Goal: Task Accomplishment & Management: Use online tool/utility

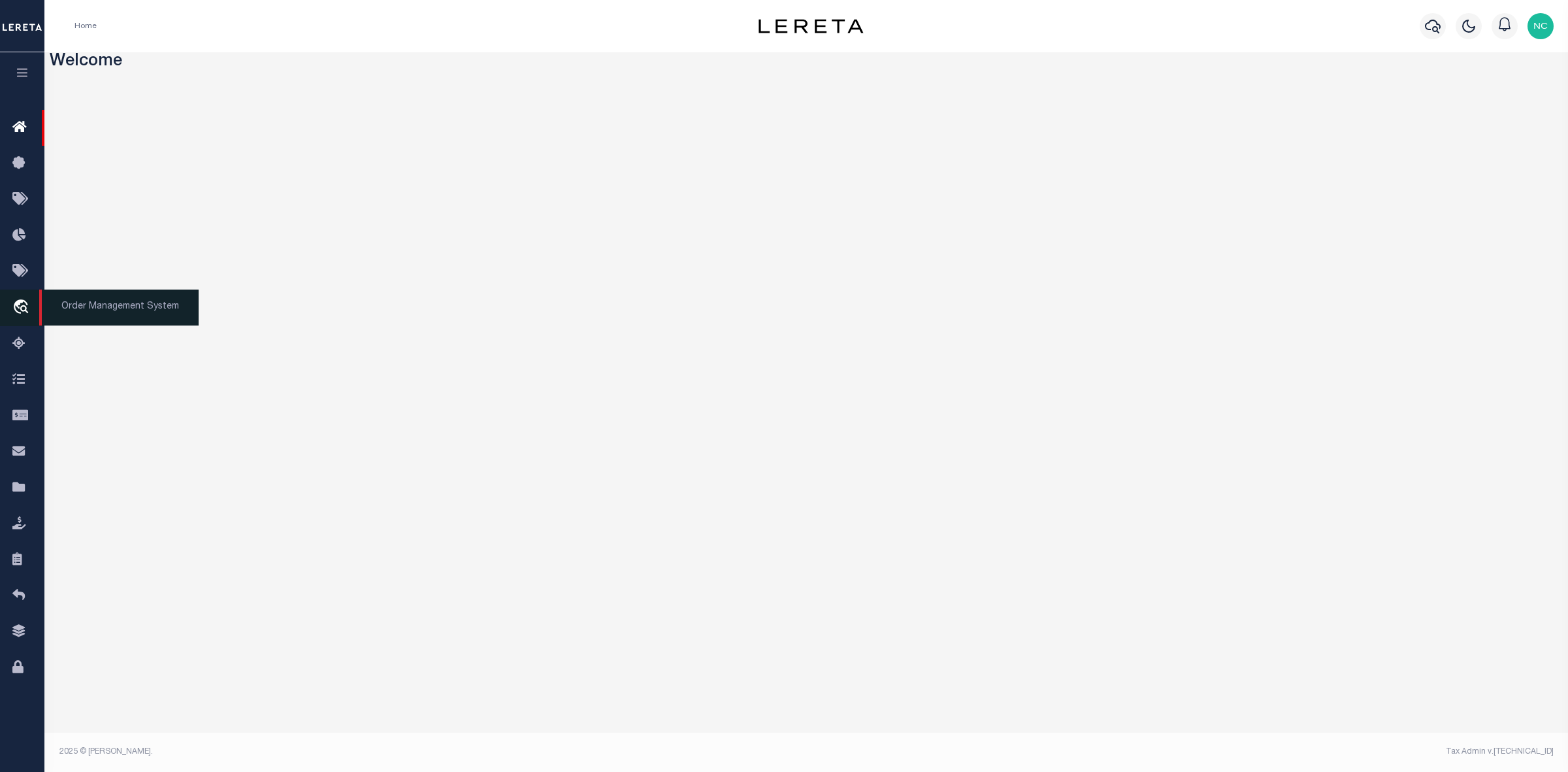
click at [15, 303] on icon "travel_explore" at bounding box center [22, 308] width 21 height 17
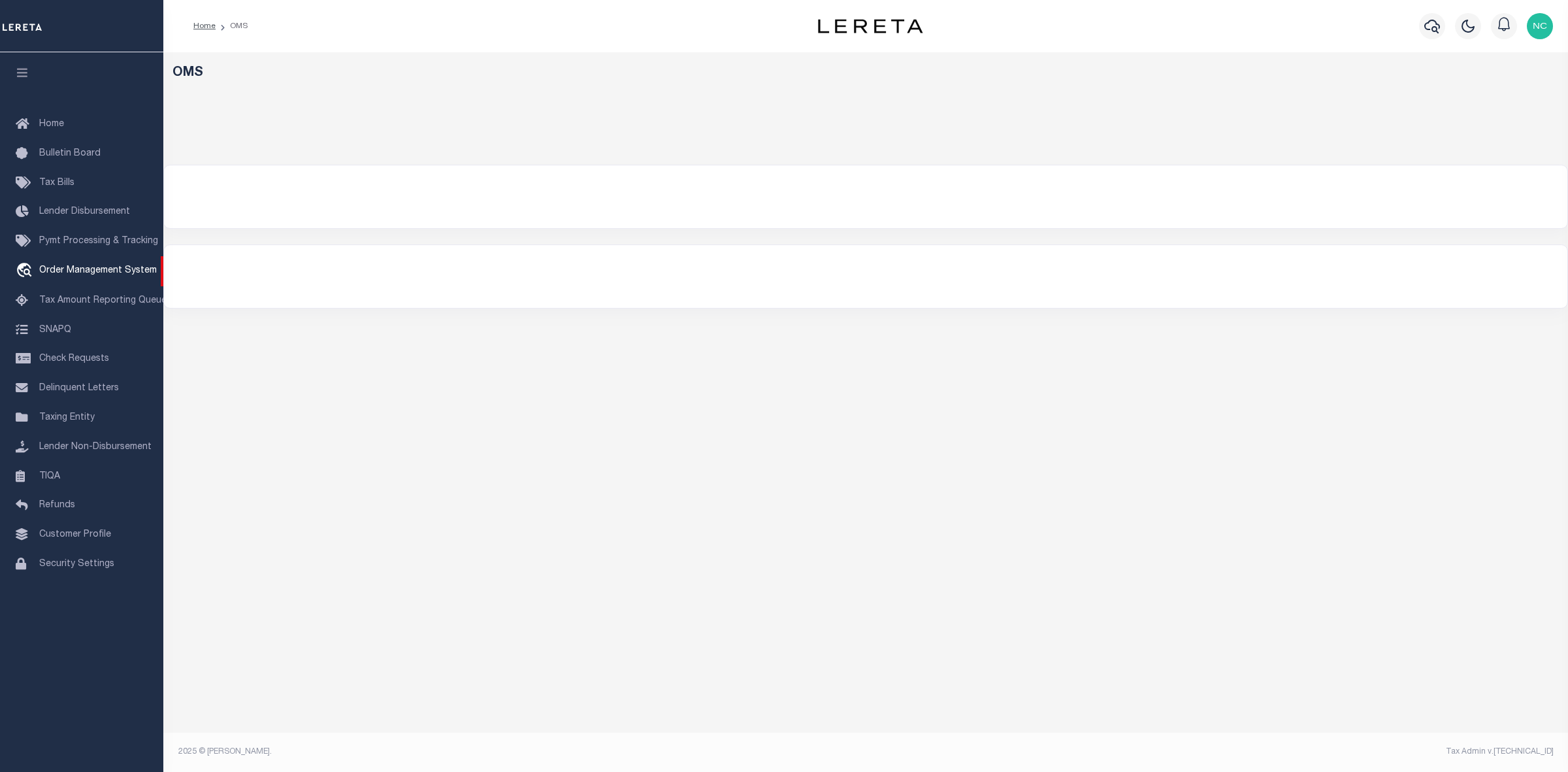
select select "200"
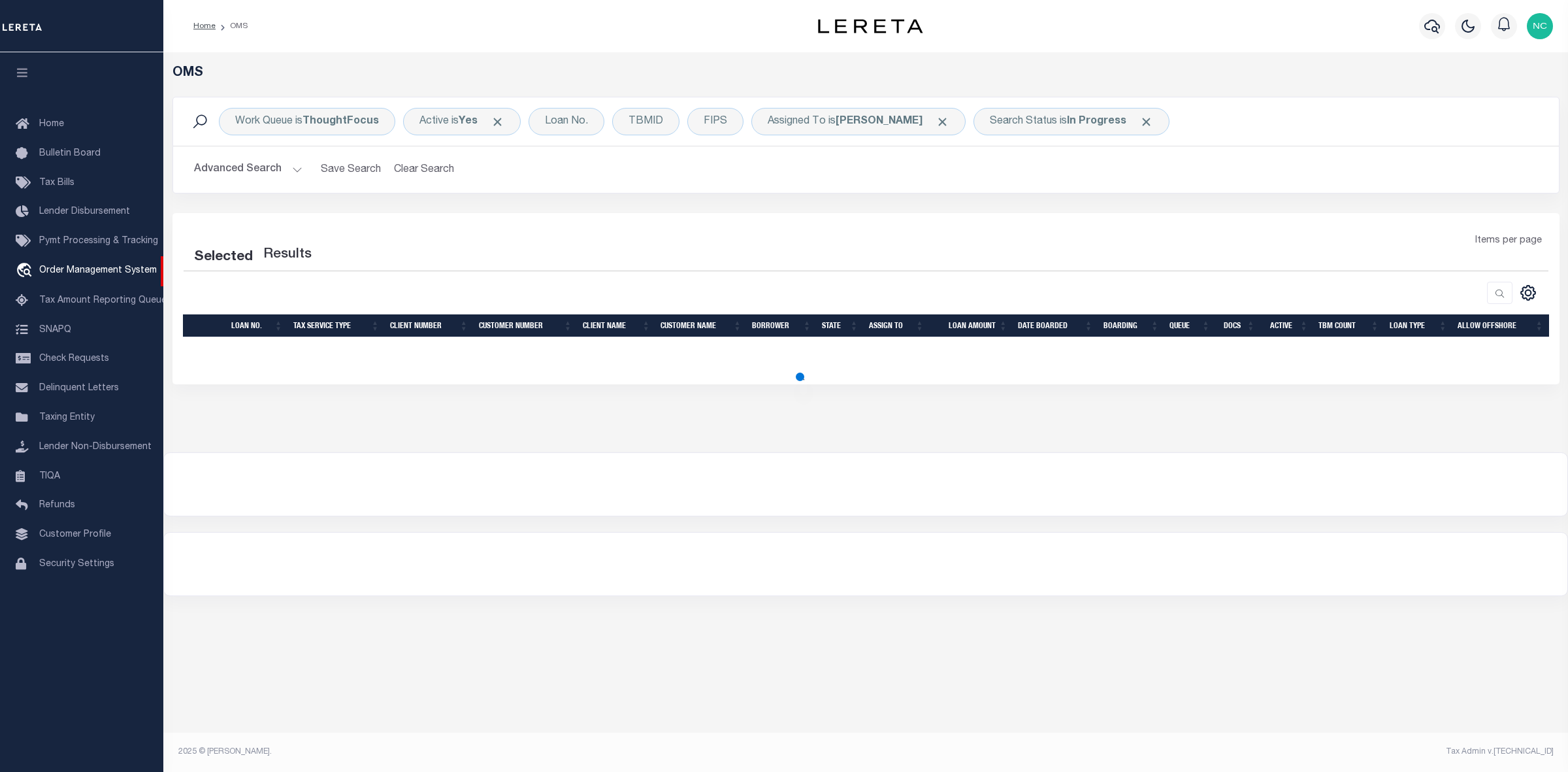
select select "200"
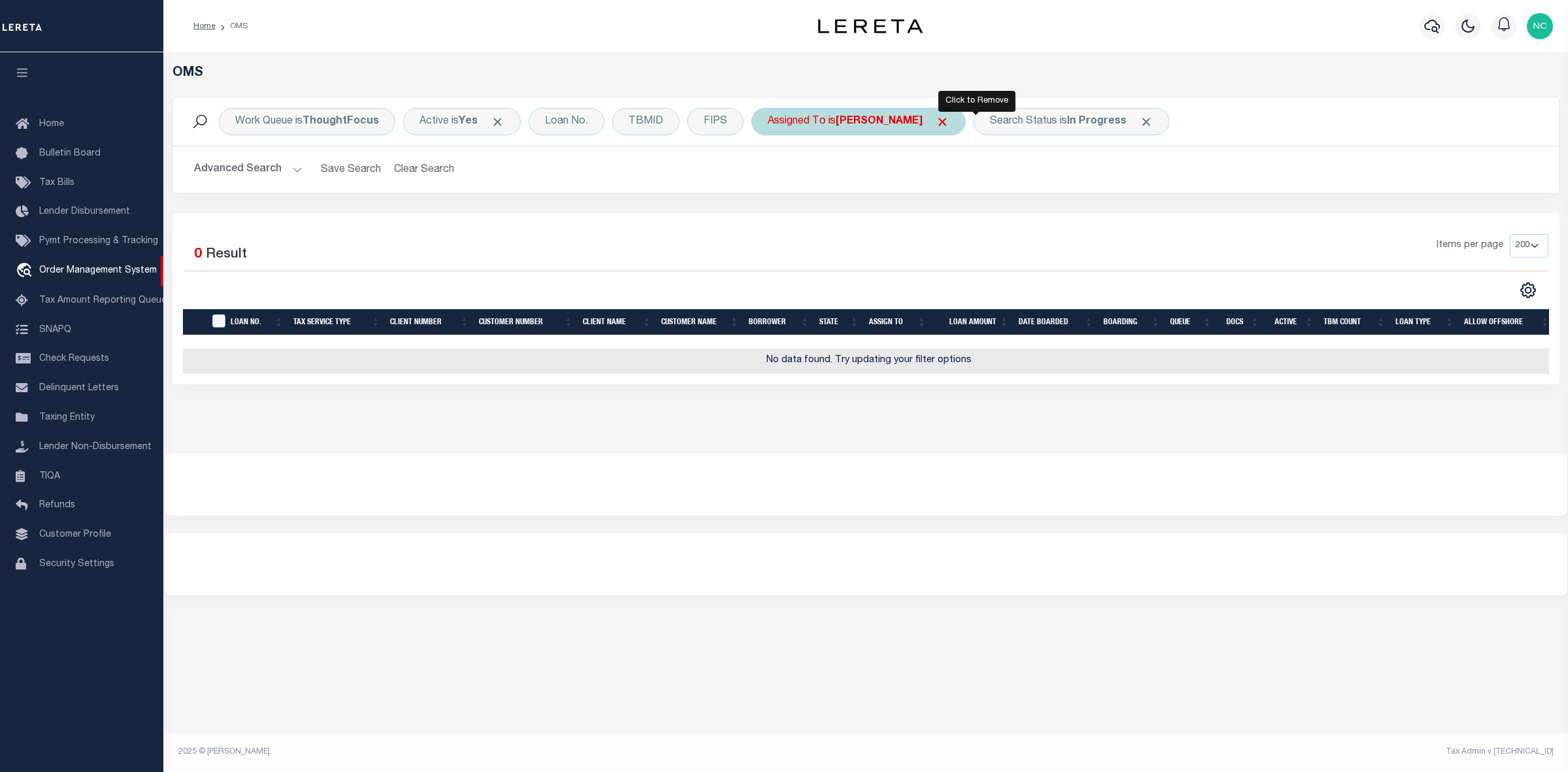
click at [949, 122] on span "Click to Remove" at bounding box center [942, 121] width 14 height 14
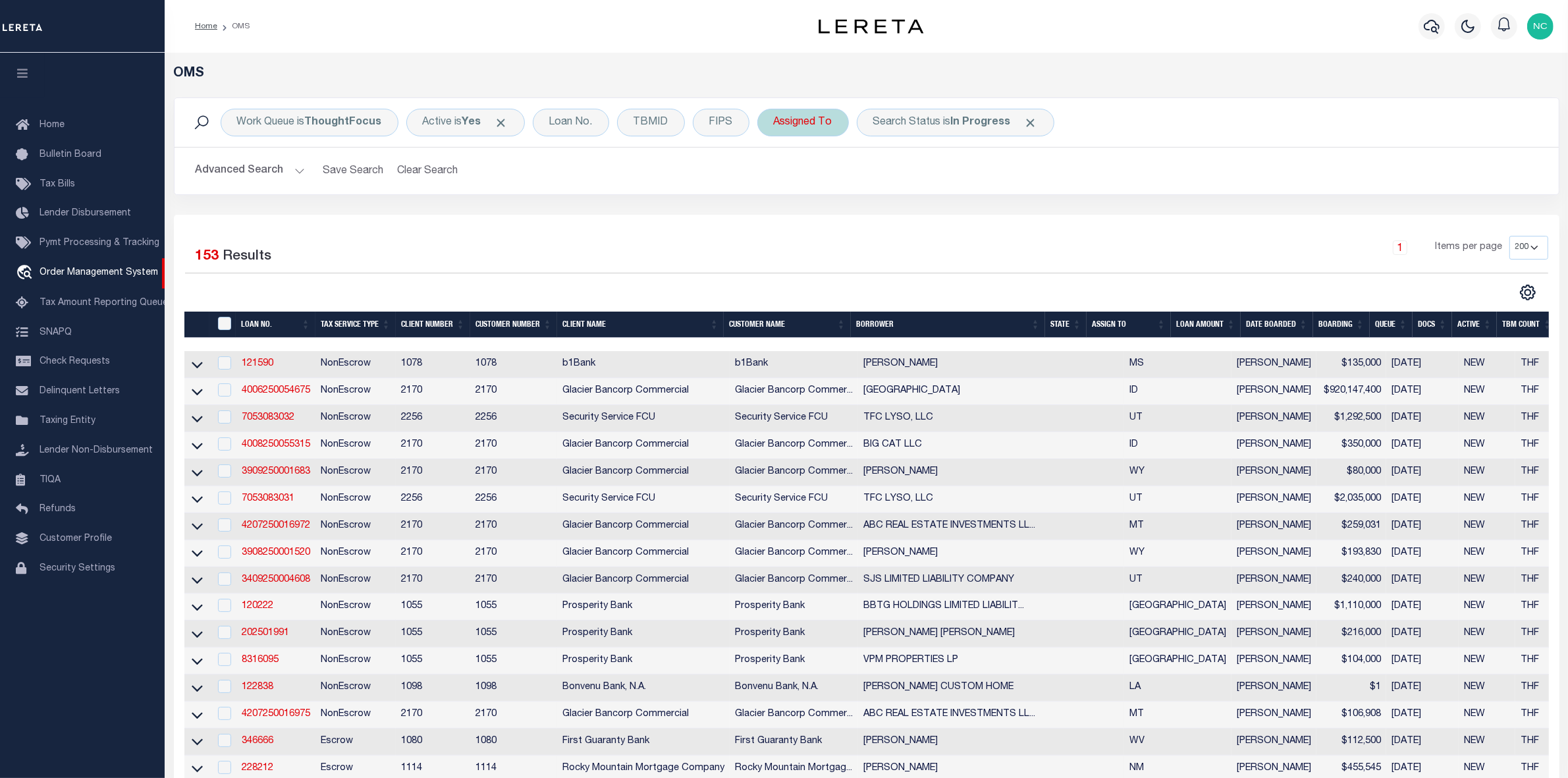
click at [825, 127] on div "Assigned To" at bounding box center [803, 122] width 91 height 28
click at [841, 192] on select "--Unassigned-- [PERSON_NAME] [PERSON_NAME] [PERSON_NAME] [PERSON_NAME], [PERSON…" at bounding box center [871, 187] width 193 height 25
select select "[PERSON_NAME]"
click at [775, 175] on select "--Unassigned-- [PERSON_NAME] [PERSON_NAME] [PERSON_NAME] [PERSON_NAME], [PERSON…" at bounding box center [871, 187] width 193 height 25
click at [952, 224] on input "Apply" at bounding box center [949, 216] width 39 height 22
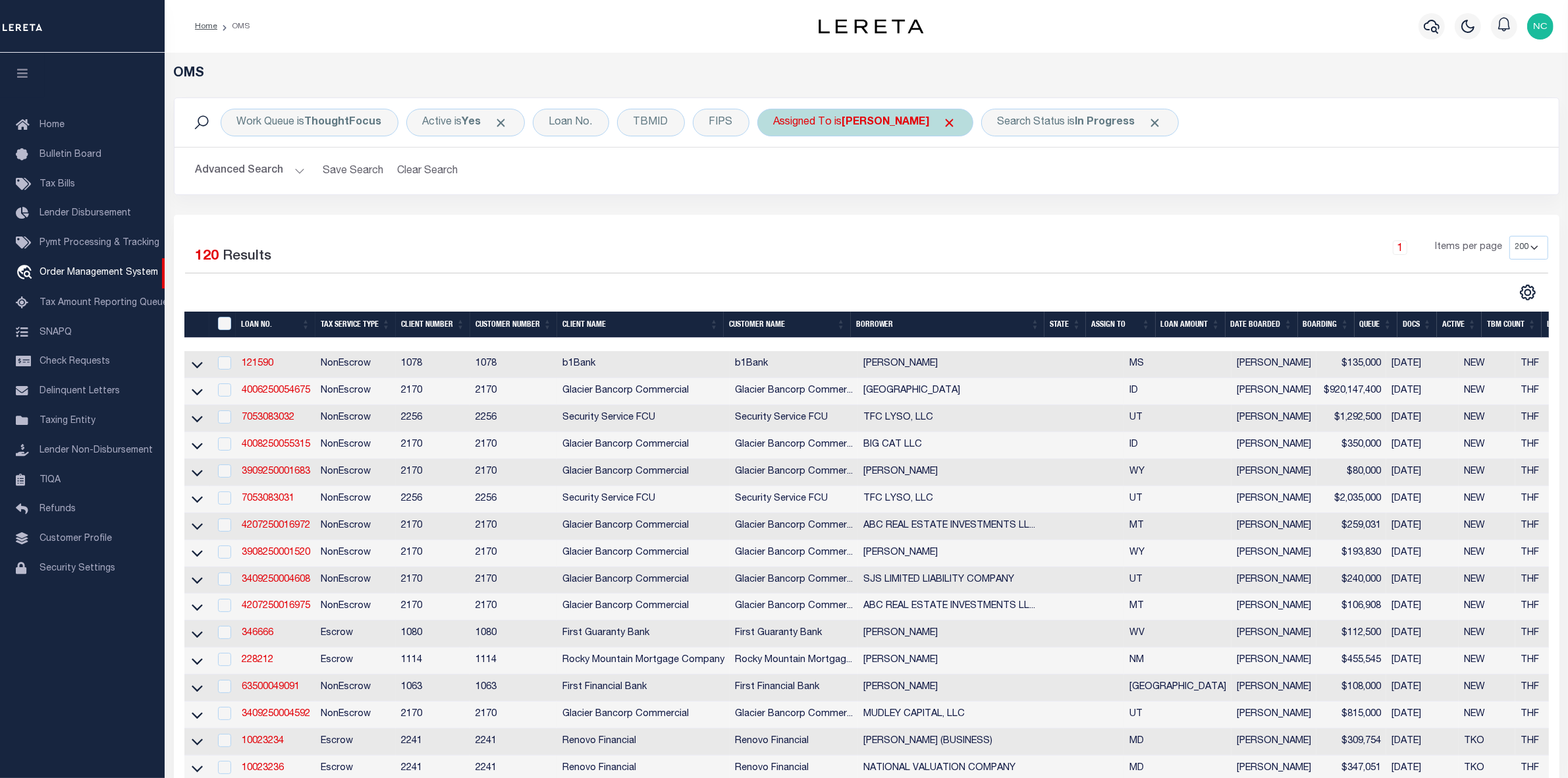
click at [943, 125] on span "Click to Remove" at bounding box center [950, 122] width 14 height 14
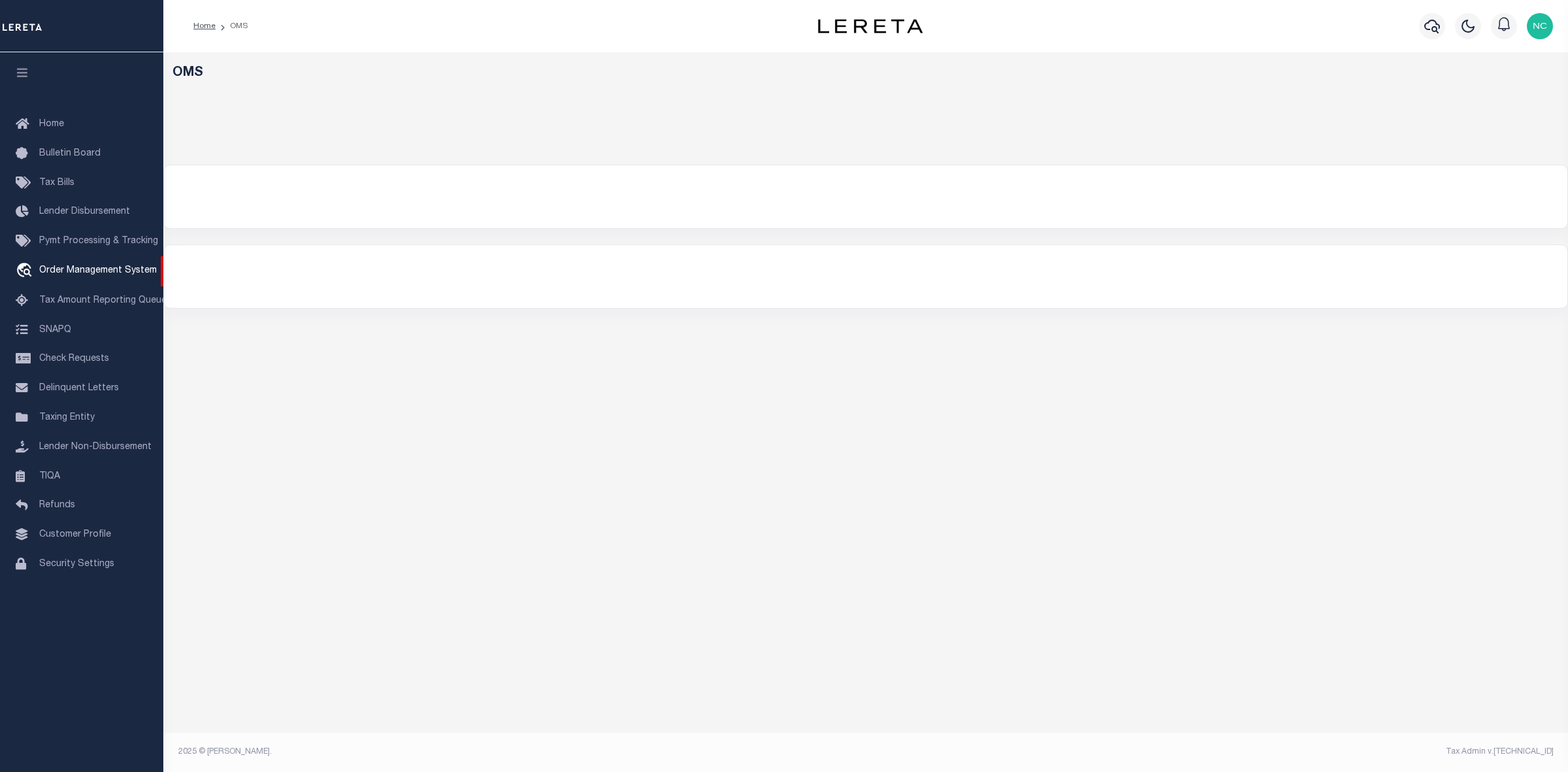
select select "200"
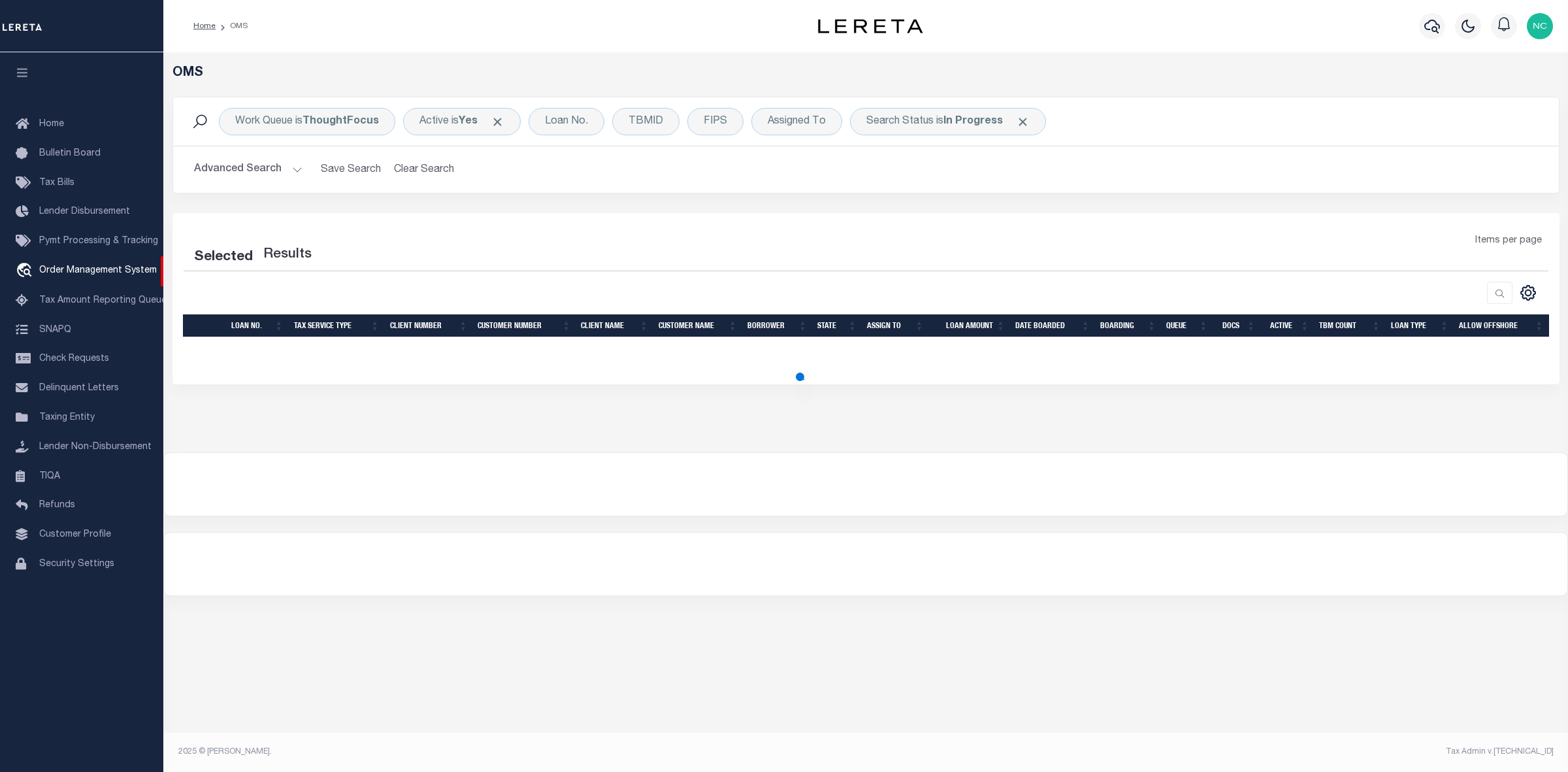
select select "200"
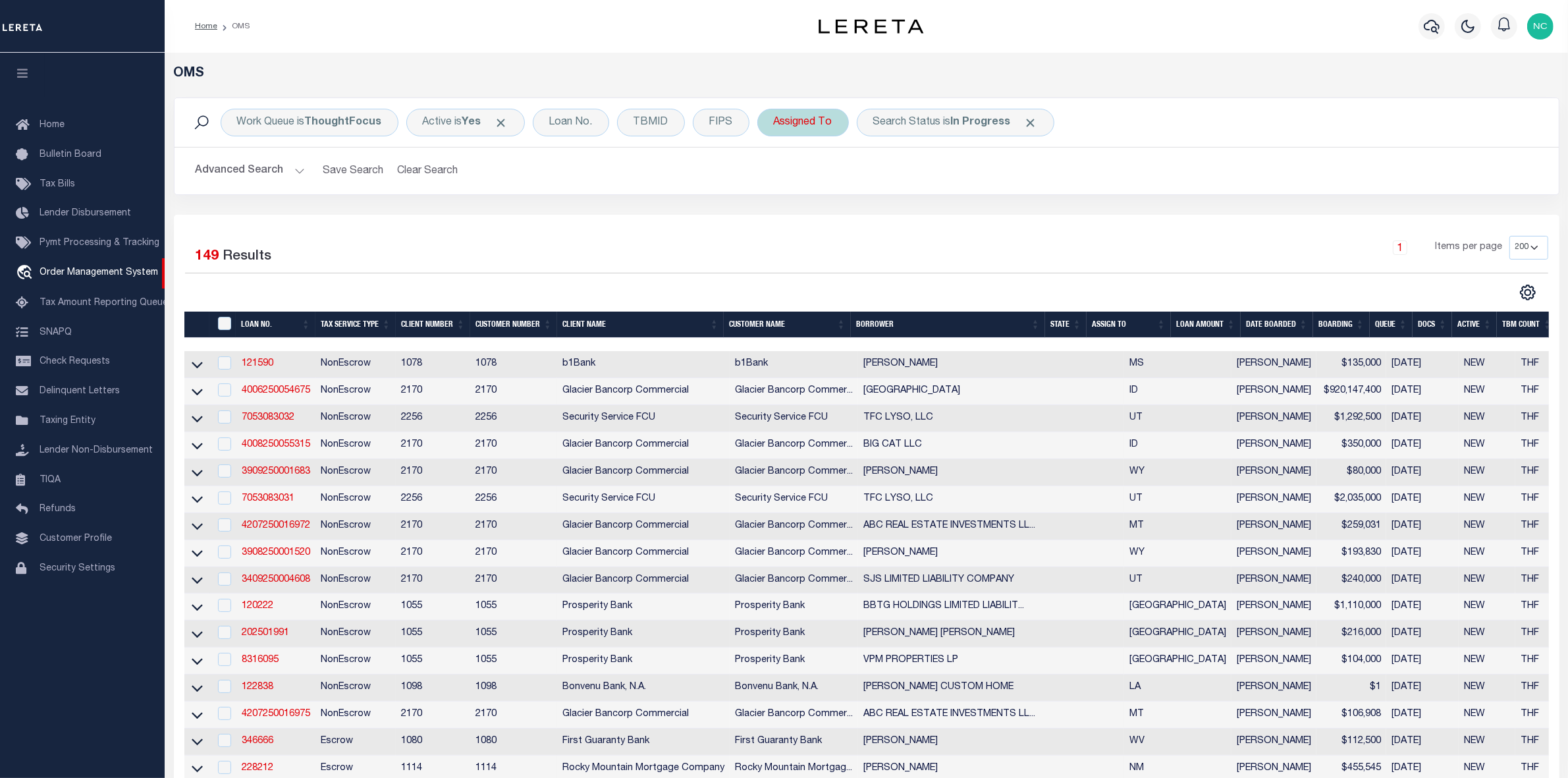
click at [807, 125] on div "Assigned To" at bounding box center [803, 122] width 91 height 28
click at [817, 181] on select "--Unassigned-- [PERSON_NAME] [PERSON_NAME] [PERSON_NAME] [PERSON_NAME], [PERSON…" at bounding box center [871, 187] width 193 height 25
select select "[PERSON_NAME]"
click at [775, 175] on select "--Unassigned-- [PERSON_NAME] [PERSON_NAME] [PERSON_NAME] [PERSON_NAME], [PERSON…" at bounding box center [871, 187] width 193 height 25
click at [944, 214] on input "Apply" at bounding box center [949, 216] width 39 height 22
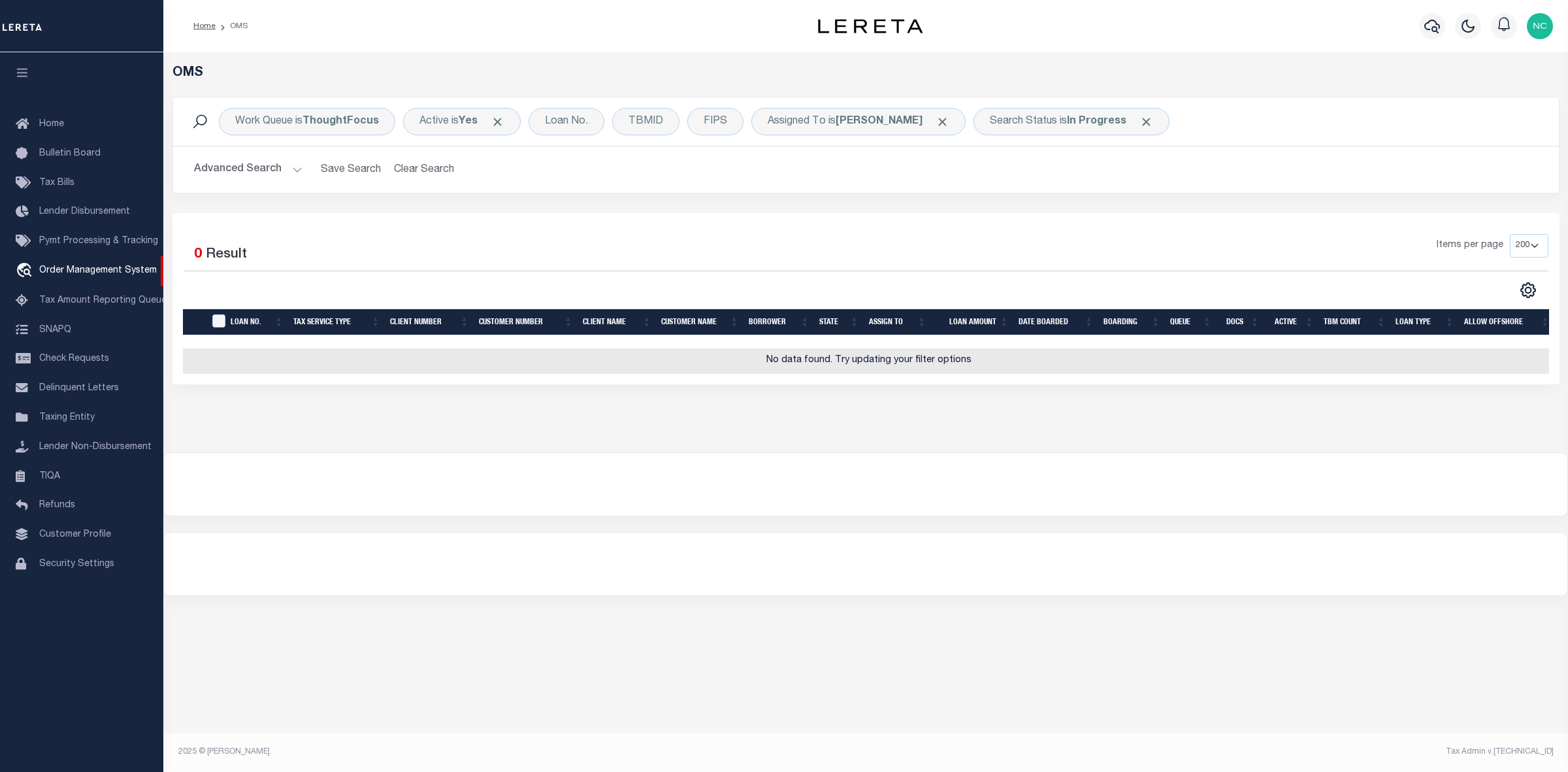
click at [535, 657] on div "OMS Work Queue is ThoughtFocus Active is Yes Loan No. TBMID FIPS Assigned To is…" at bounding box center [865, 400] width 1404 height 694
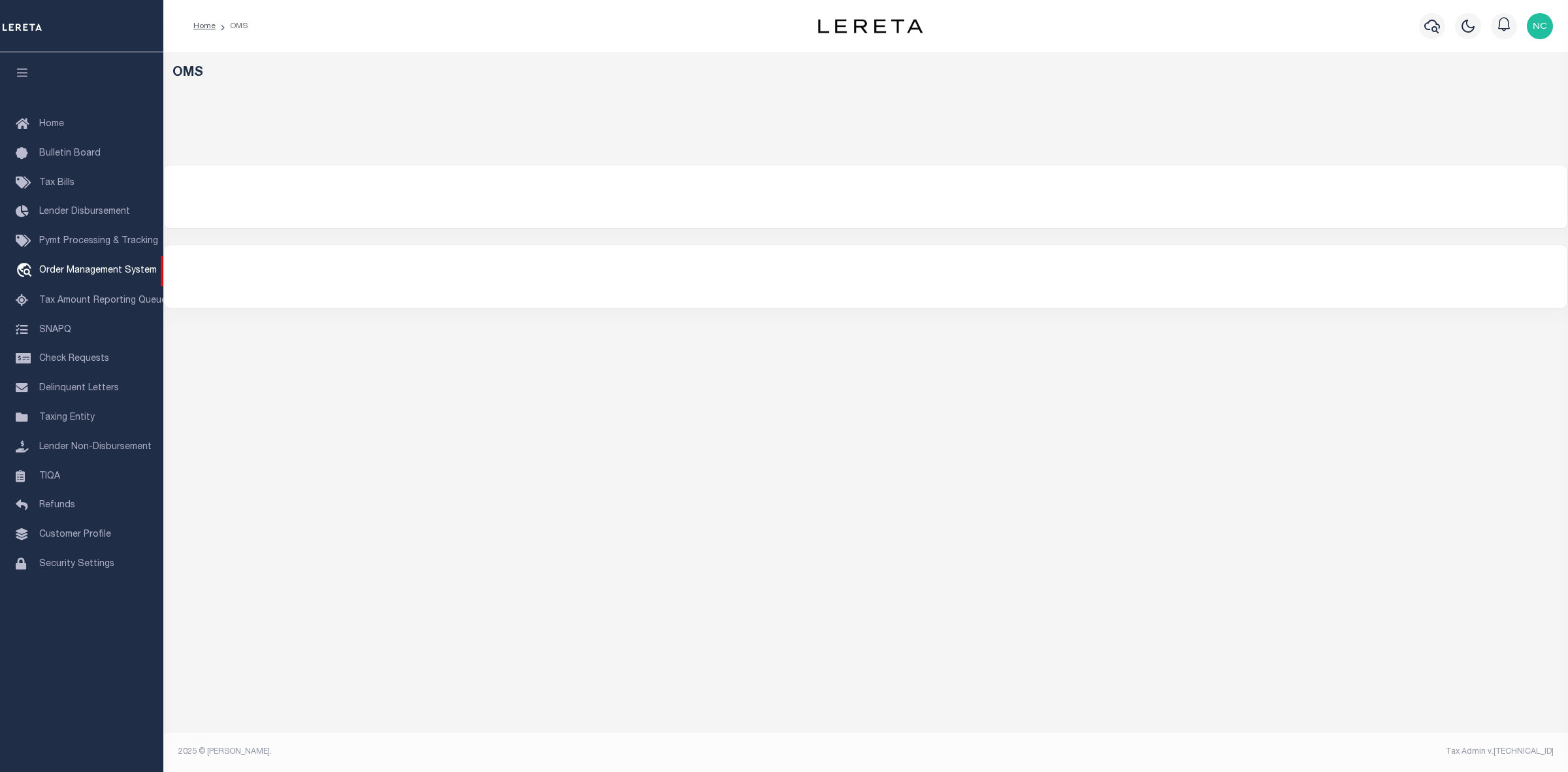
select select "200"
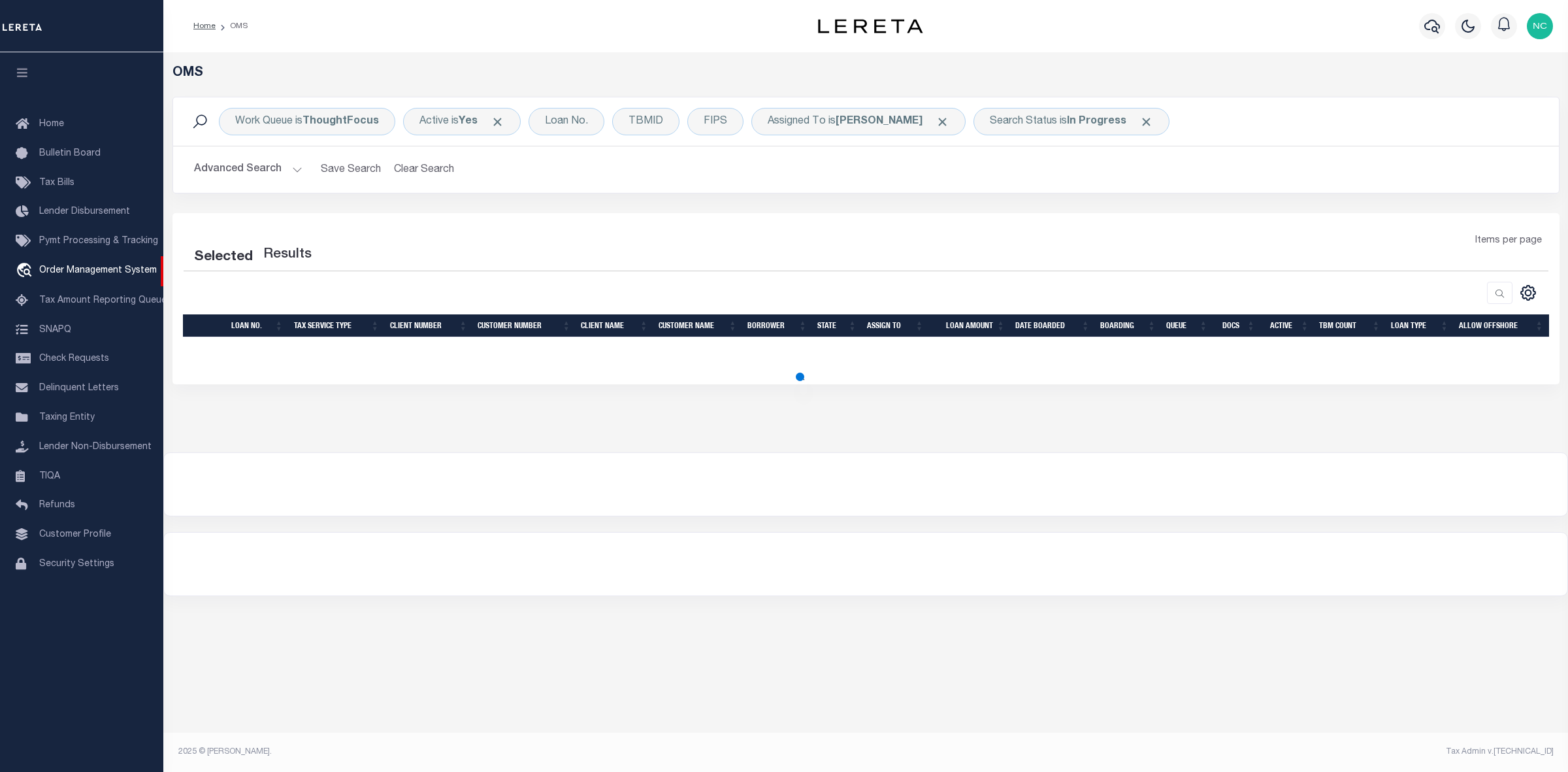
select select "200"
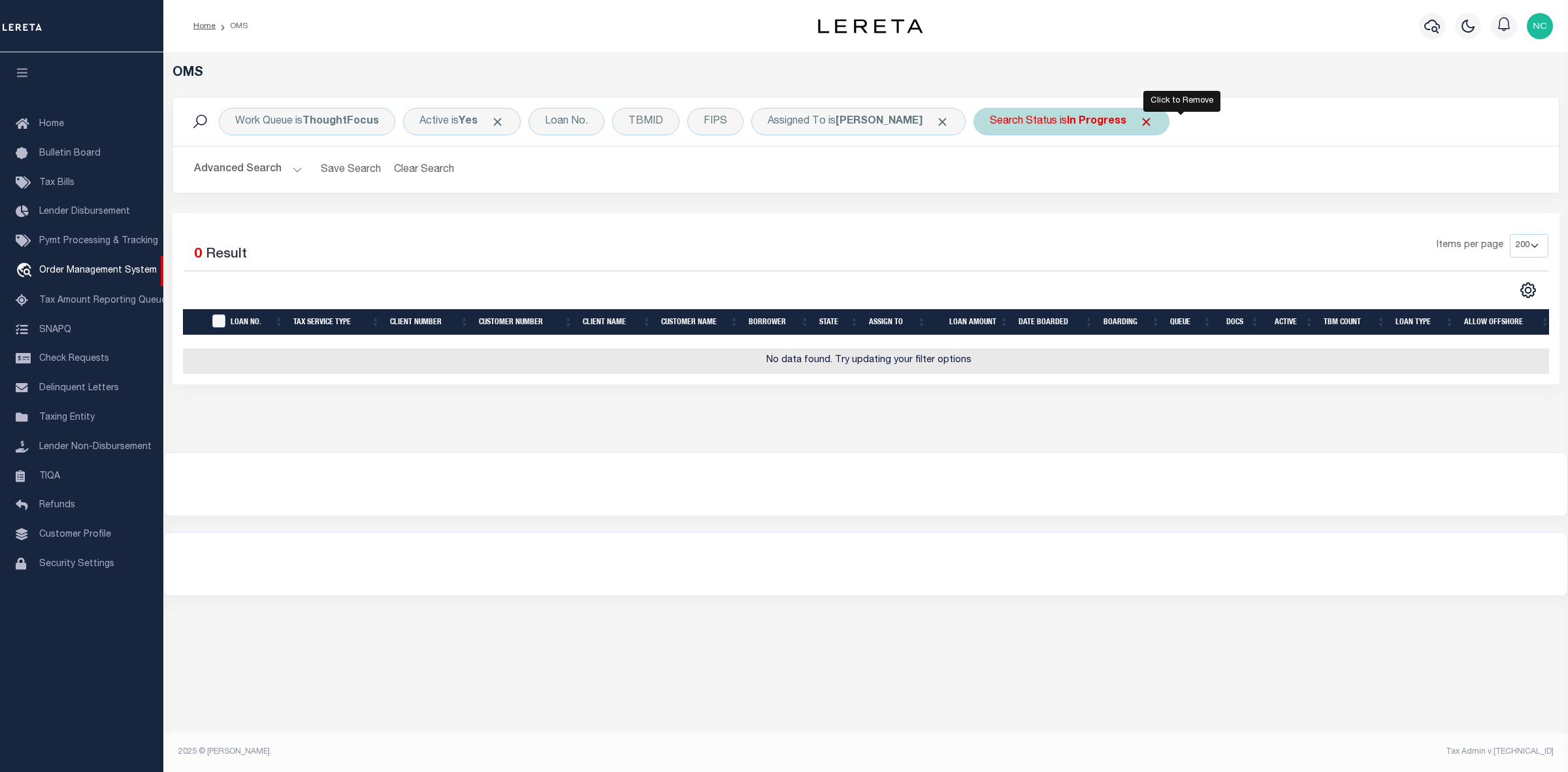
click at [1153, 121] on span "Click to Remove" at bounding box center [1145, 121] width 14 height 14
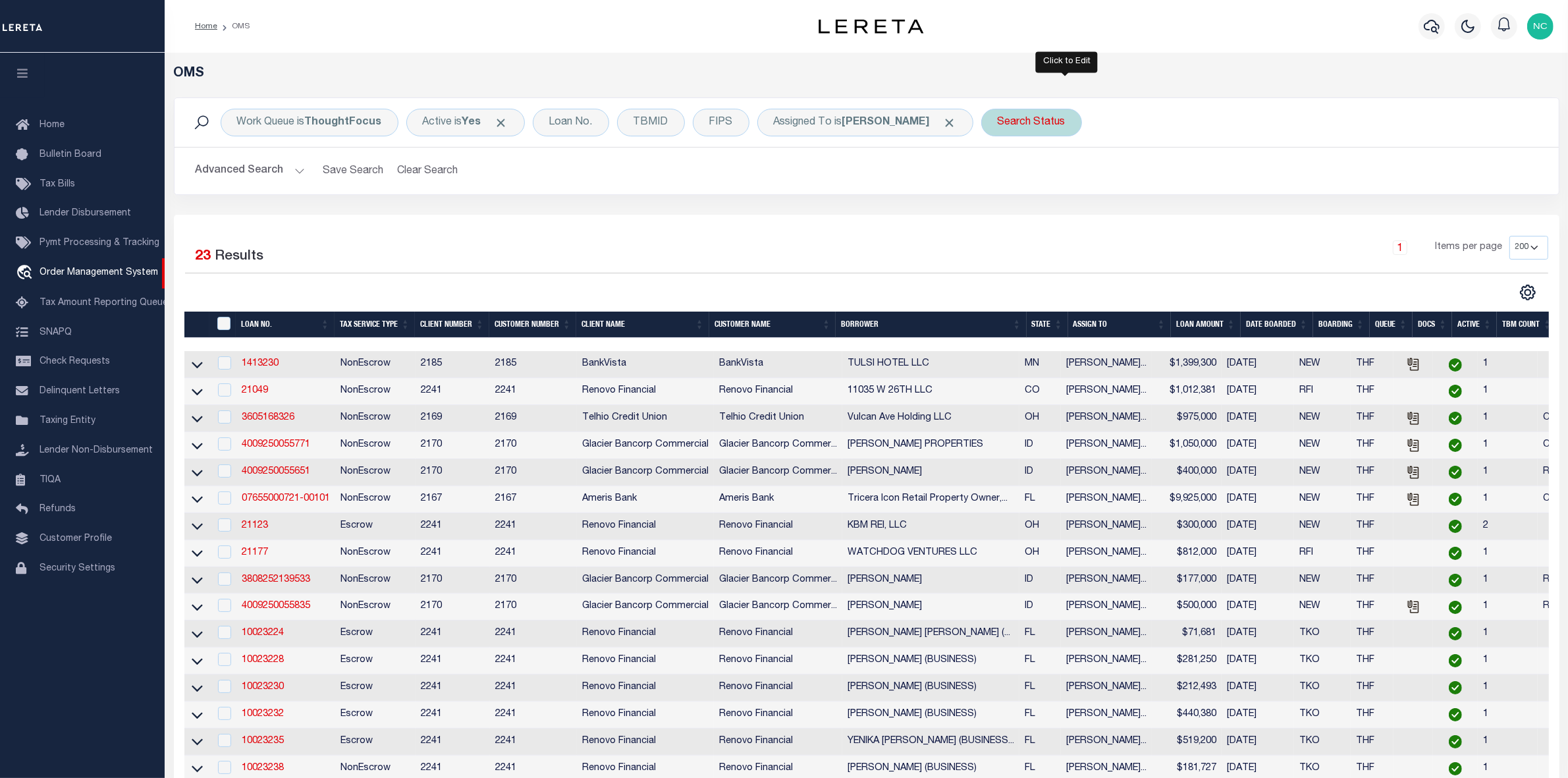
click at [1068, 124] on div "Search Status" at bounding box center [1031, 122] width 101 height 28
click at [1112, 192] on select "Automated Search Bad Parcel Complete Duplicate Parcel High Dollar Reporting In …" at bounding box center [1095, 187] width 193 height 25
select select "IP"
click at [1033, 175] on select "Automated Search Bad Parcel Complete Duplicate Parcel High Dollar Reporting In …" at bounding box center [1095, 187] width 193 height 25
click at [1200, 225] on div "Is Contains Automated Search Bad Parcel Complete Duplicate Parcel High Dollar R…" at bounding box center [1095, 183] width 209 height 104
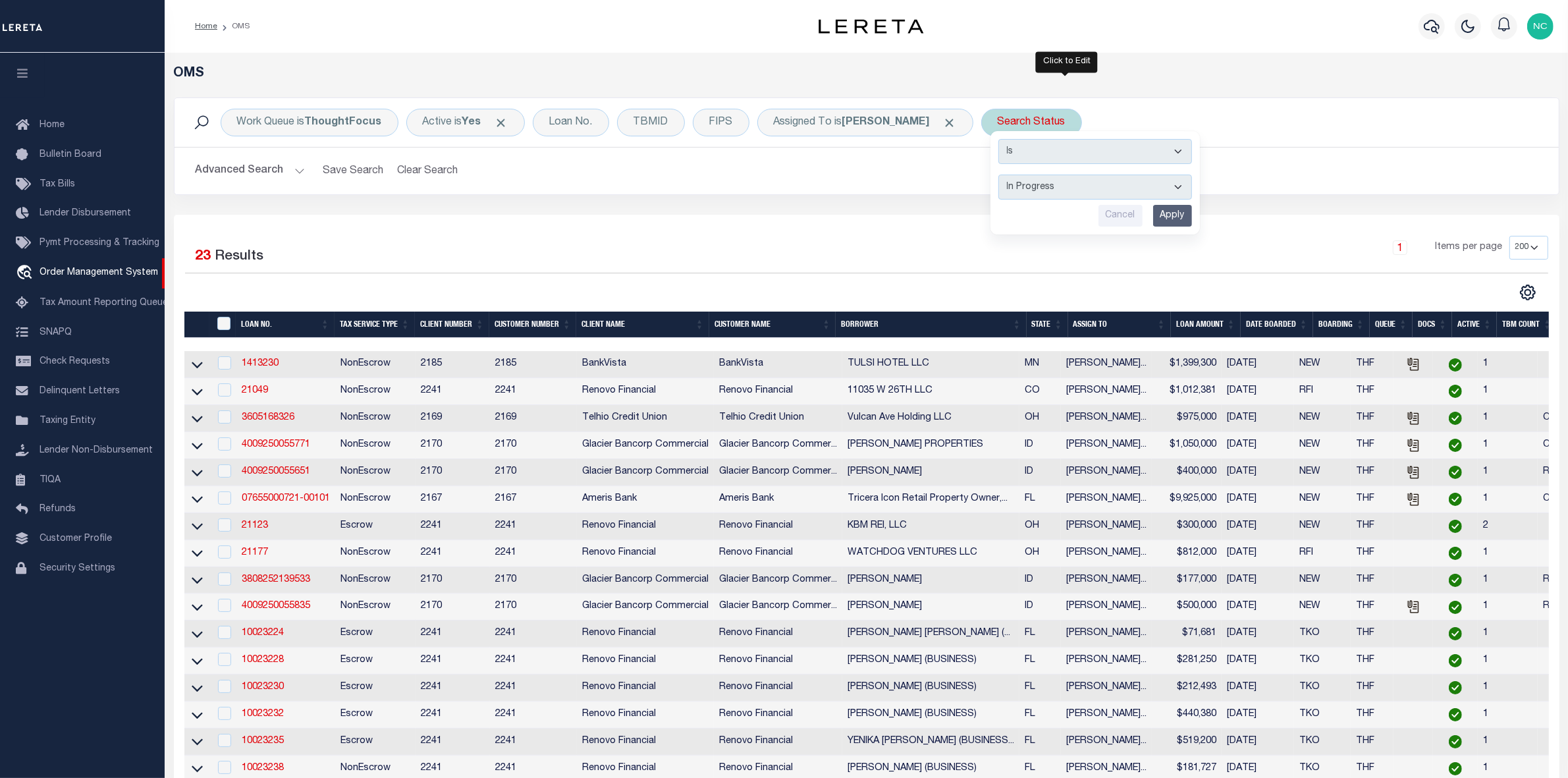
click at [1192, 219] on input "Apply" at bounding box center [1173, 216] width 39 height 22
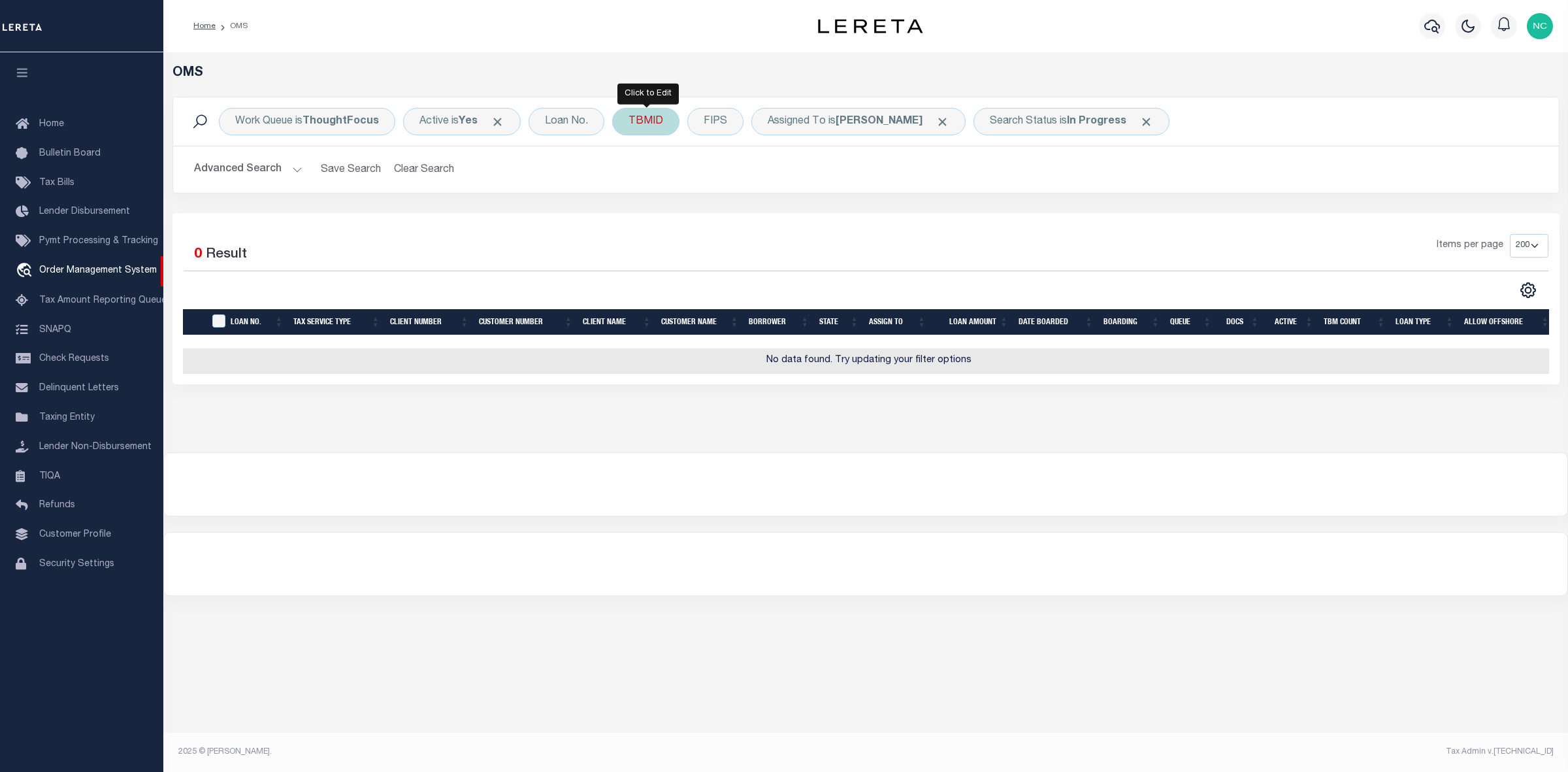
click at [649, 124] on div "TBMID" at bounding box center [646, 121] width 68 height 27
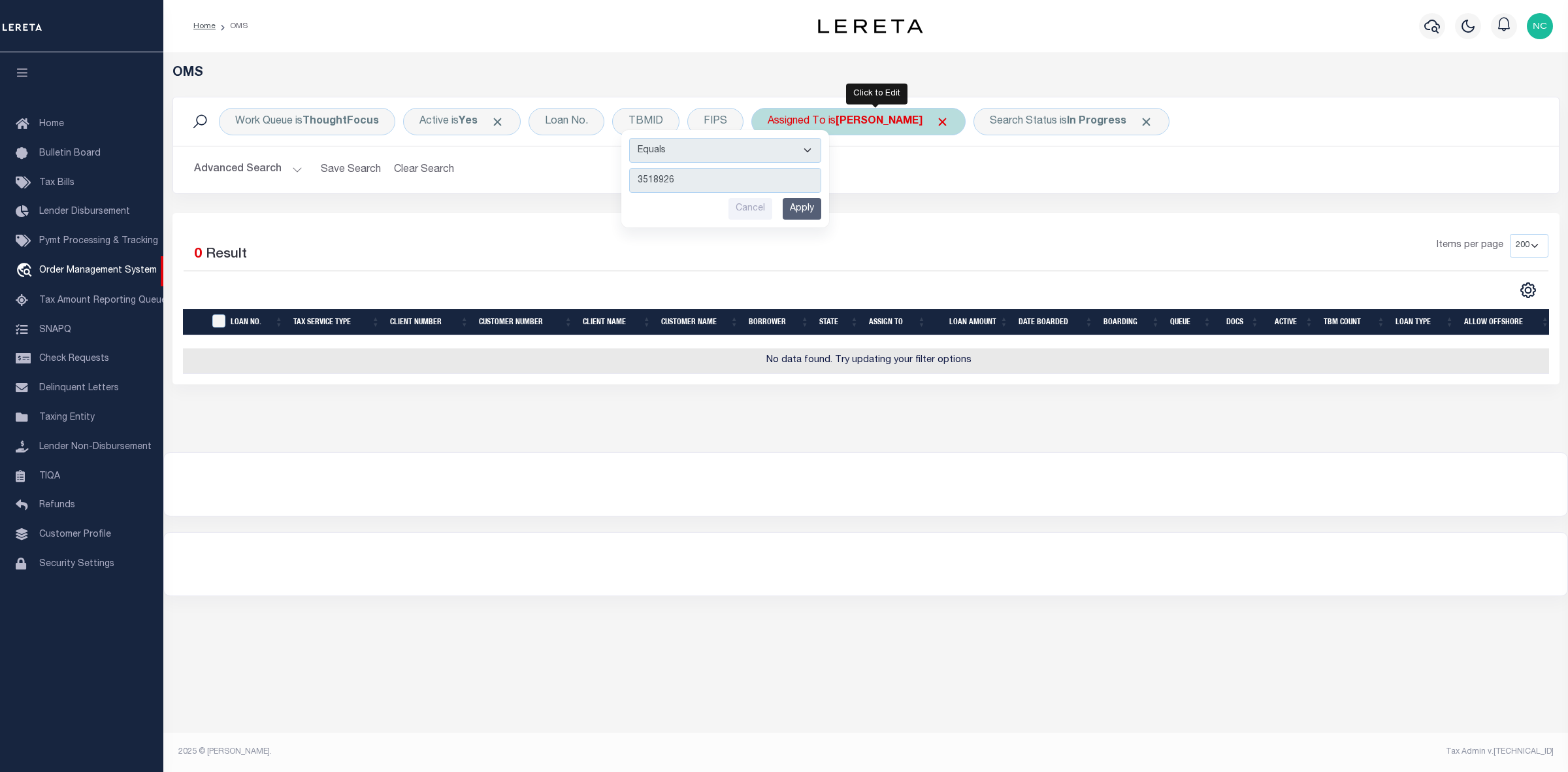
type input "3518926"
click at [966, 119] on div "Assigned To is [PERSON_NAME]" at bounding box center [858, 121] width 214 height 27
select select "[PERSON_NAME]"
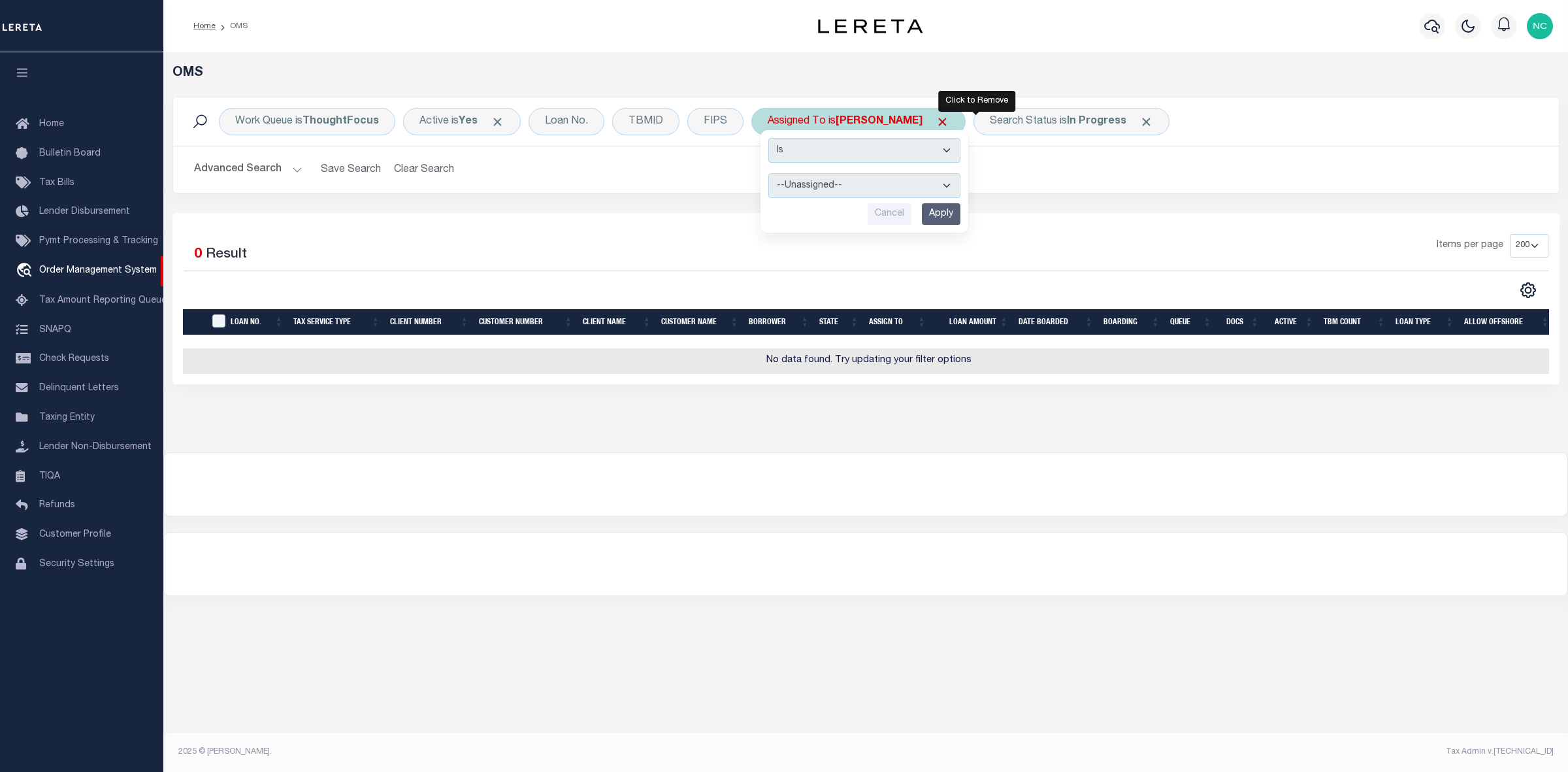
click at [949, 121] on span "Click to Remove" at bounding box center [942, 121] width 14 height 14
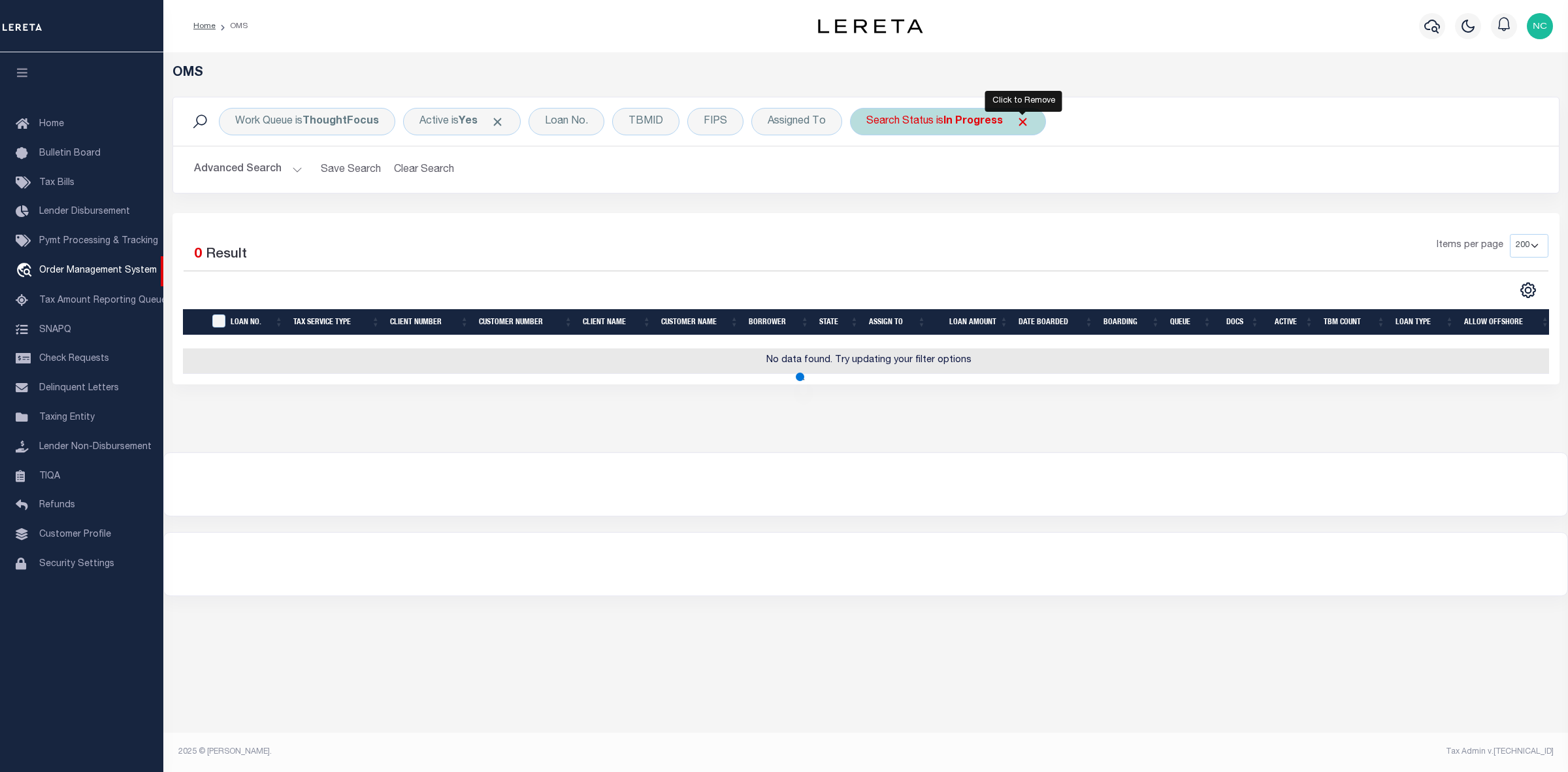
click at [1021, 121] on span "Click to Remove" at bounding box center [1023, 121] width 14 height 14
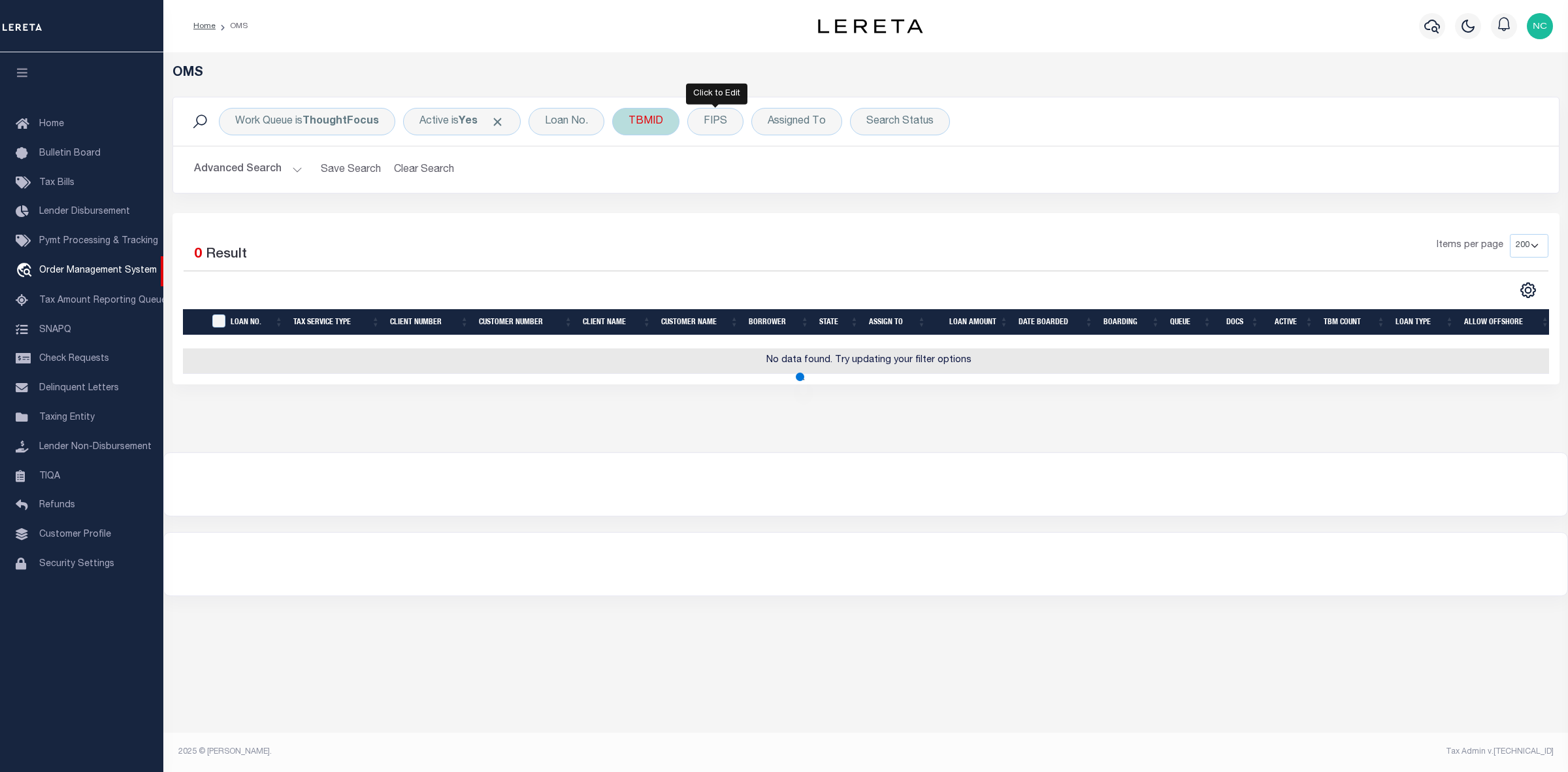
click at [640, 121] on div "TBMID" at bounding box center [646, 121] width 68 height 27
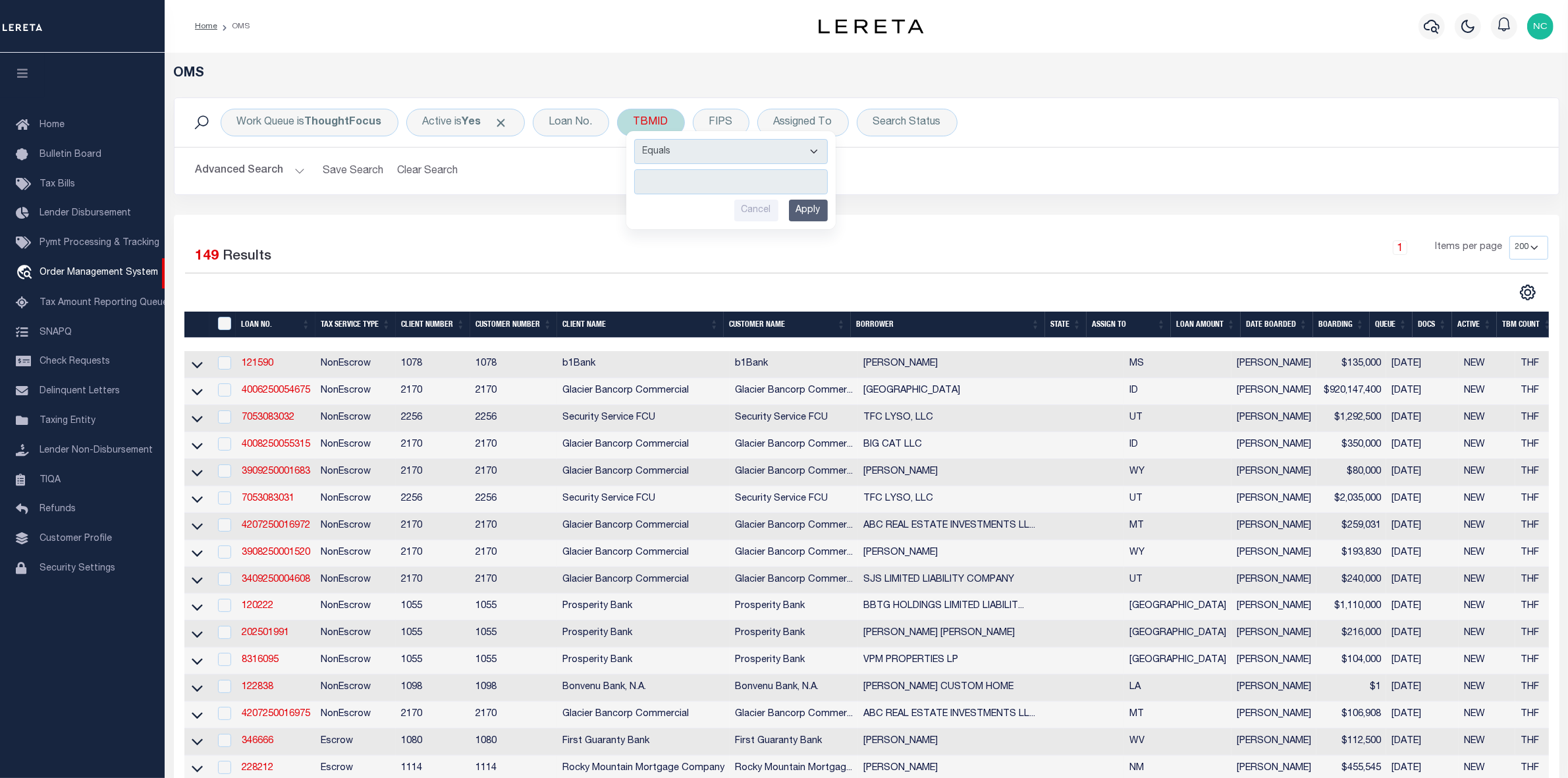
type input "3518926"
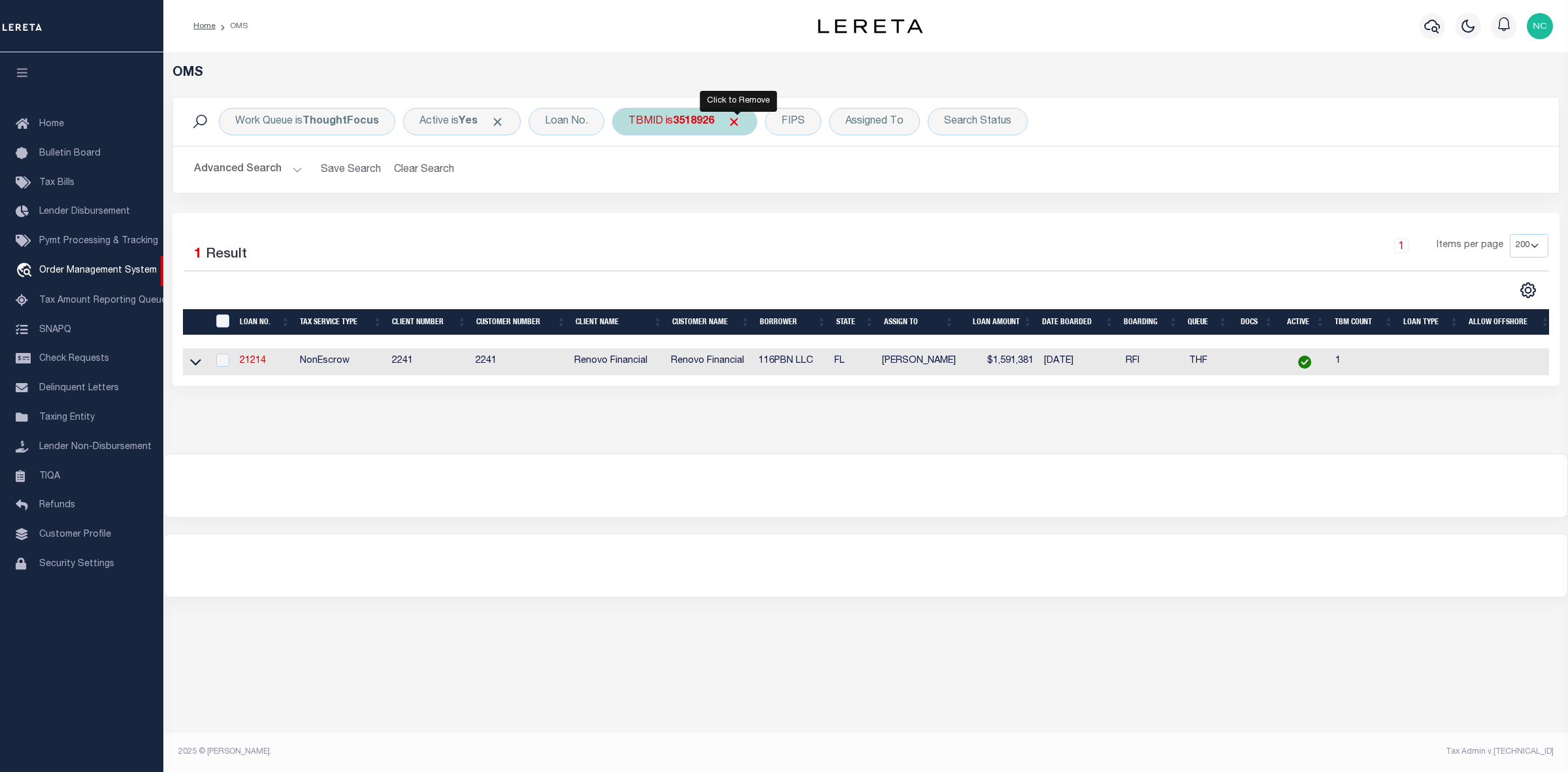
click at [739, 124] on span "Click to Remove" at bounding box center [734, 121] width 14 height 14
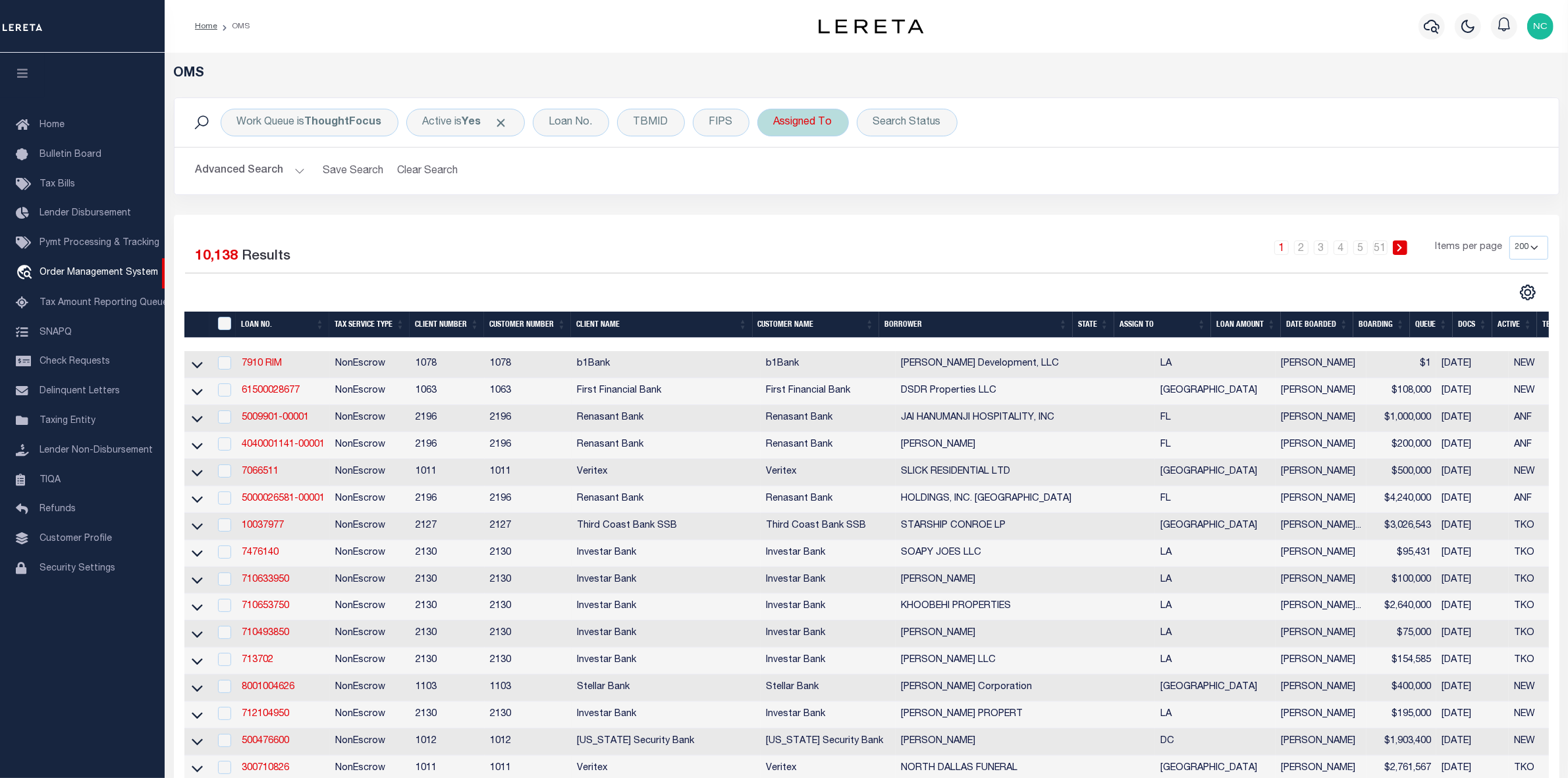
click at [819, 122] on div "Assigned To" at bounding box center [803, 122] width 91 height 28
click at [866, 190] on select "--Unassigned-- [PERSON_NAME] [PERSON_NAME] [PERSON_NAME] [PERSON_NAME], [PERSON…" at bounding box center [871, 187] width 193 height 25
select select "[PERSON_NAME]"
click at [775, 175] on select "--Unassigned-- [PERSON_NAME] [PERSON_NAME] [PERSON_NAME] [PERSON_NAME], [PERSON…" at bounding box center [871, 187] width 193 height 25
click at [956, 217] on input "Apply" at bounding box center [949, 216] width 39 height 22
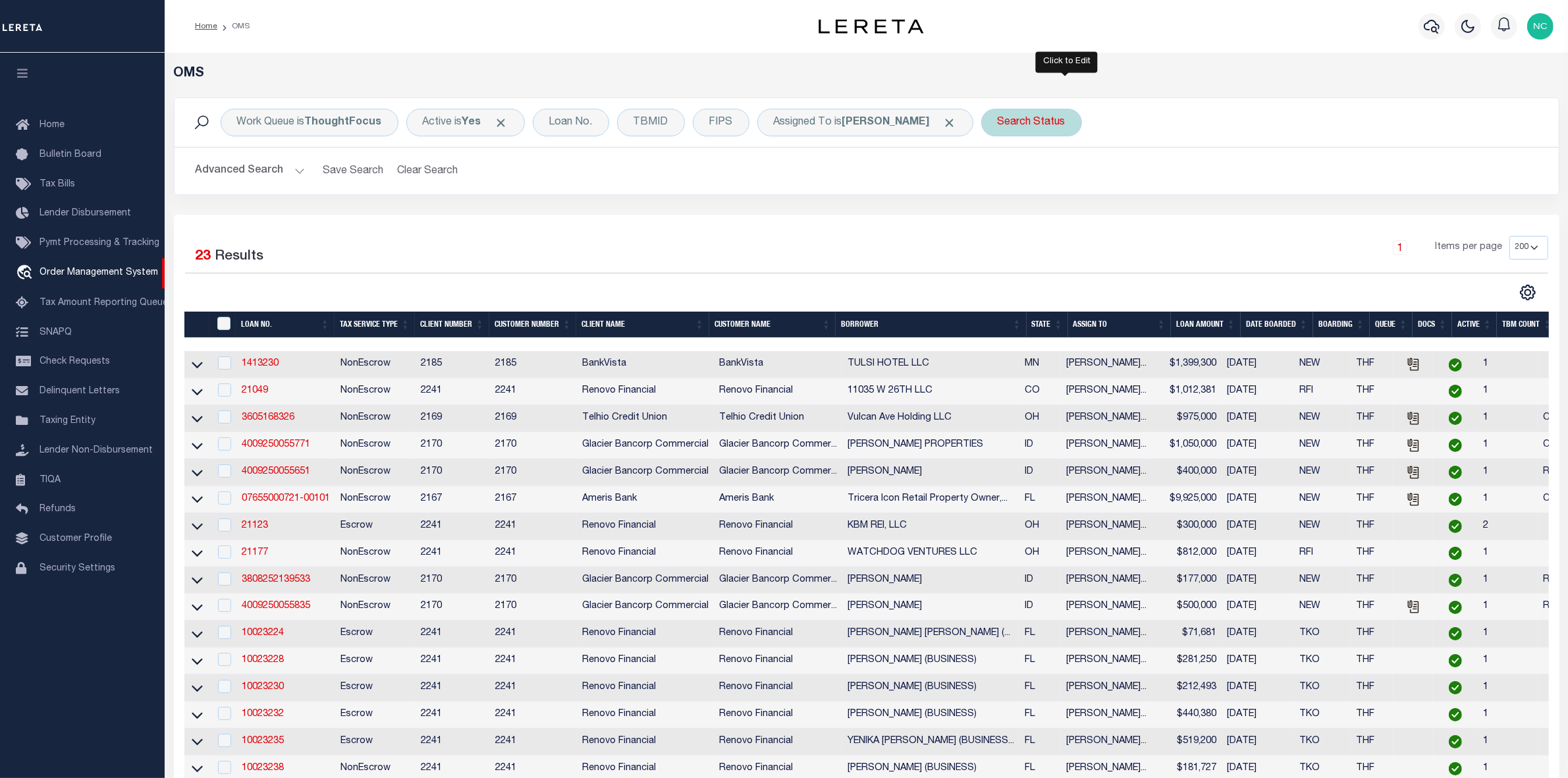
click at [1048, 119] on div "Search Status" at bounding box center [1031, 122] width 101 height 28
click at [1068, 188] on select "Automated Search Bad Parcel Complete Duplicate Parcel High Dollar Reporting In …" at bounding box center [1095, 187] width 193 height 25
select select "IP"
click at [1033, 175] on select "Automated Search Bad Parcel Complete Duplicate Parcel High Dollar Reporting In …" at bounding box center [1095, 187] width 193 height 25
click at [1192, 213] on input "Apply" at bounding box center [1173, 216] width 39 height 22
